Goal: Task Accomplishment & Management: Use online tool/utility

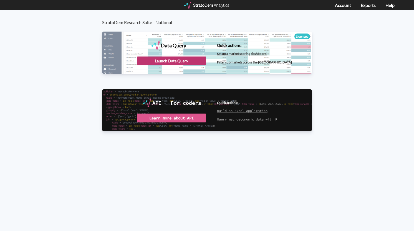
click at [166, 64] on div "Launch Data Query" at bounding box center [171, 61] width 69 height 9
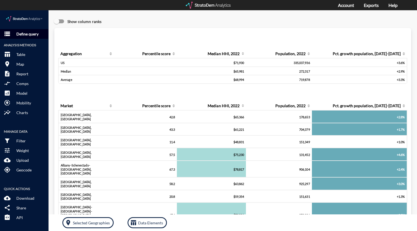
click p "Define query"
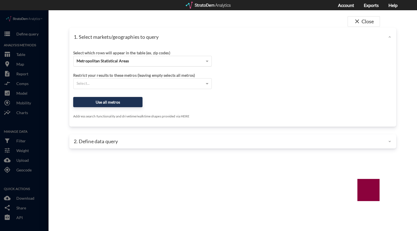
click div "Metropolitan Statistical Areas"
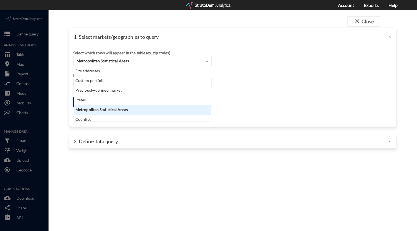
scroll to position [50, 134]
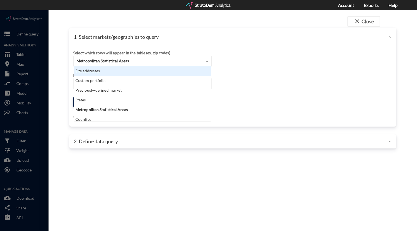
click div "Site addresses"
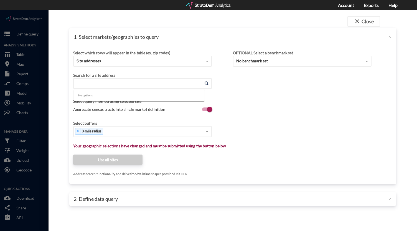
click input "Enter an address"
type input "1000 centre blvd ever"
paste input "100 Centre Blvd, Evesham, NJ 08053"
click li "100 Centre Blvd, Evesham Twp, New Jersey"
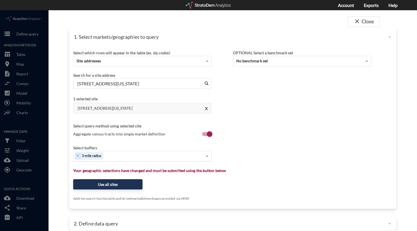
type input "100 Centre Blvd, Evesham Twp, New Jersey"
type input "1"
type input "3"
type input "5"
type input "10"
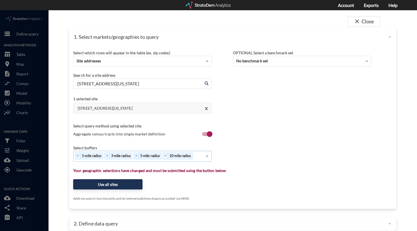
scroll to position [7, 0]
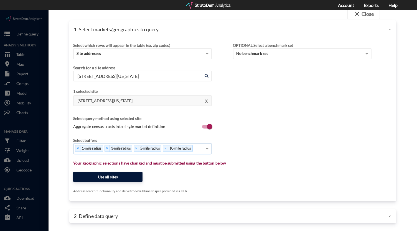
click button "Use all sites"
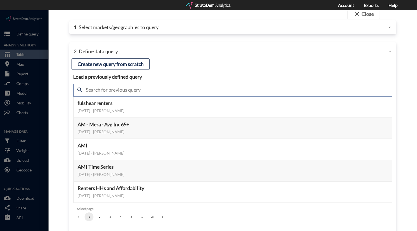
click input "text"
type input "housing"
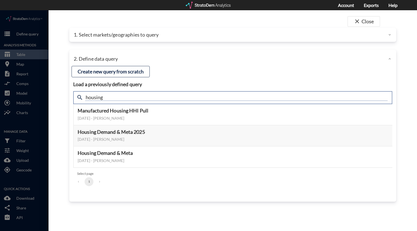
scroll to position [0, 0]
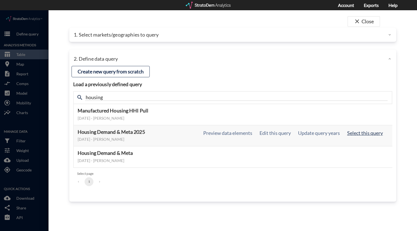
click button "Select this query"
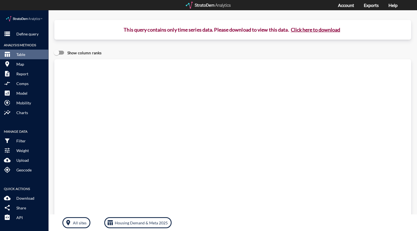
click button "Click here to download"
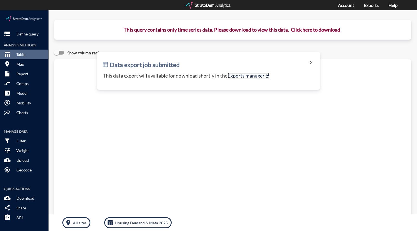
click link "Exports manager"
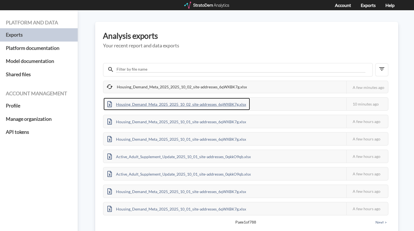
click at [165, 105] on div "Housing_Demand_Meta_2025_2025_10_02_site-addresses_6qWXBK7g.xlsx" at bounding box center [176, 104] width 146 height 12
